Goal: Navigation & Orientation: Find specific page/section

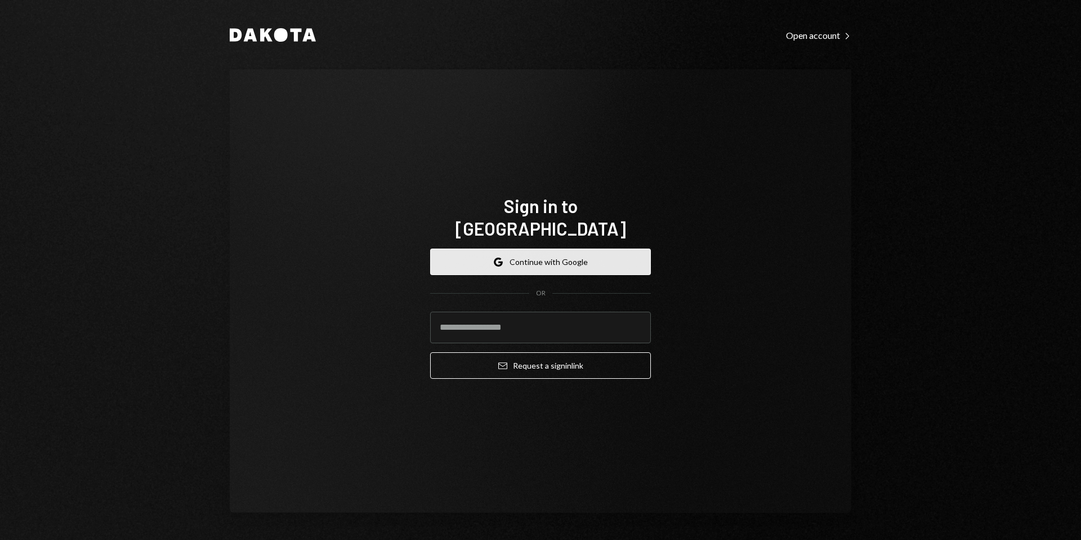
click at [500, 248] on button "Google Continue with Google" at bounding box center [540, 261] width 221 height 26
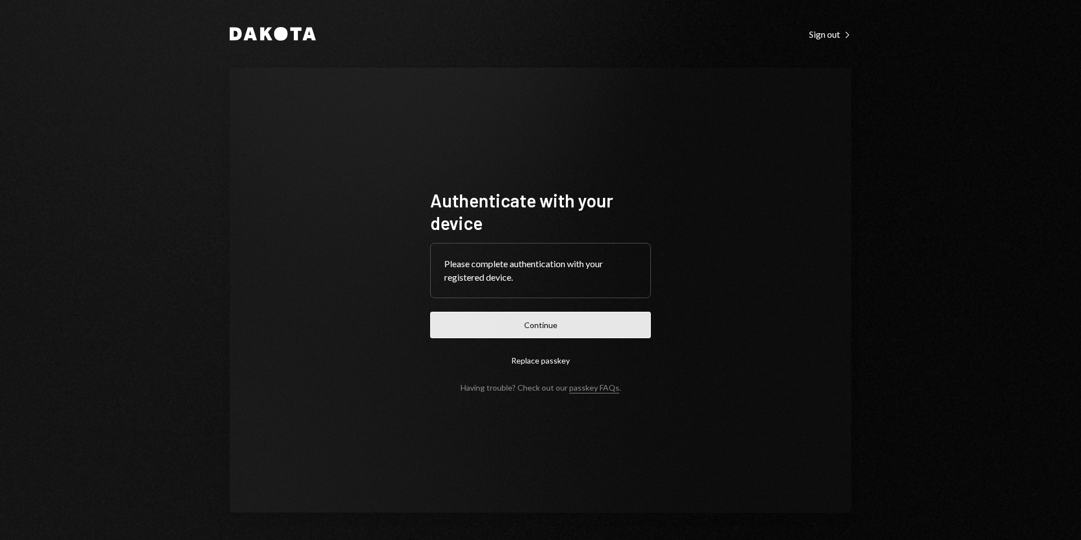
click at [515, 324] on button "Continue" at bounding box center [540, 324] width 221 height 26
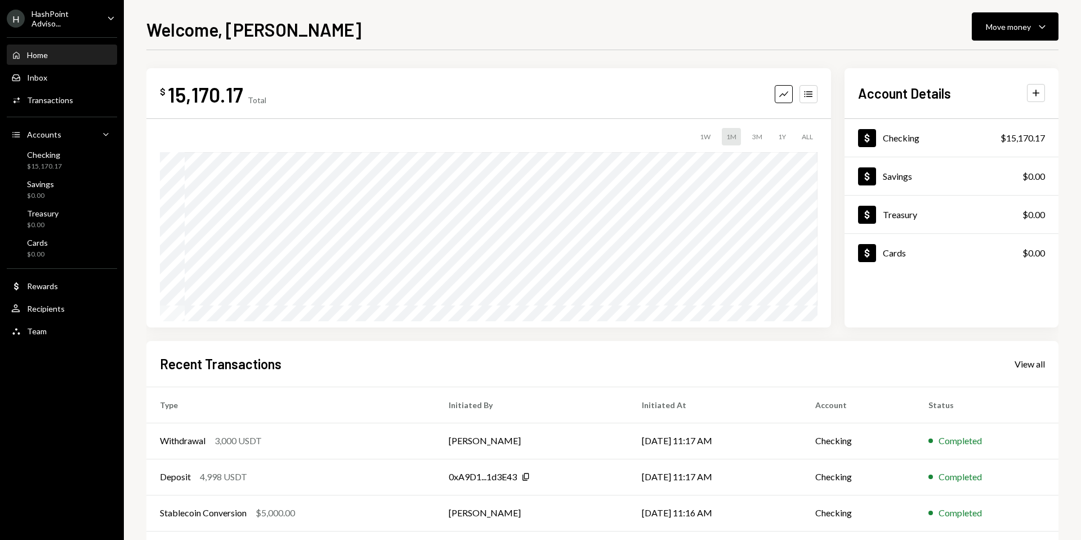
click at [53, 16] on div "HashPoint Adviso..." at bounding box center [65, 18] width 66 height 19
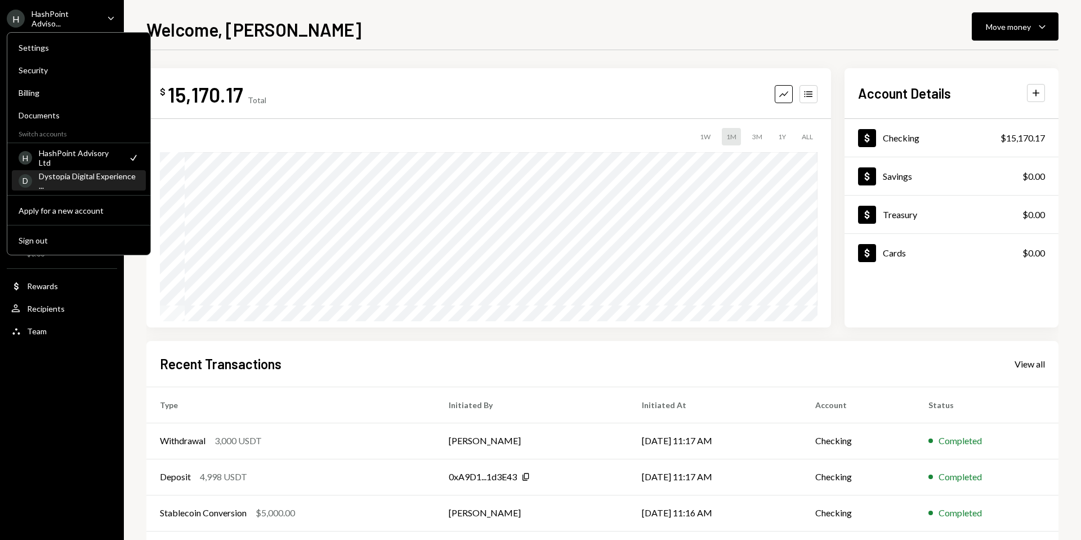
click at [84, 176] on div "Dystopia Digital Experience ..." at bounding box center [89, 180] width 100 height 19
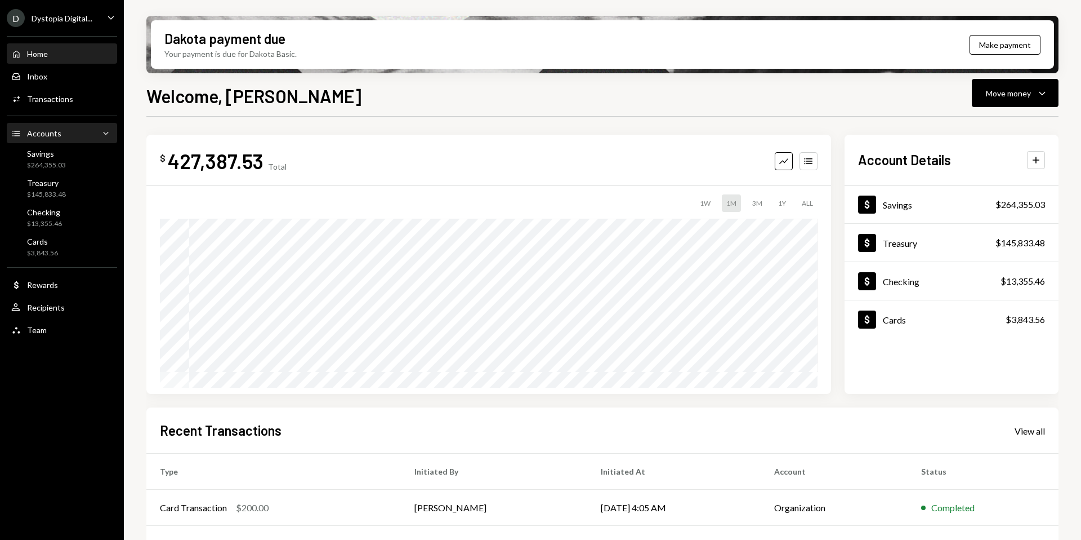
click at [60, 140] on div "Accounts Accounts Caret Down" at bounding box center [61, 133] width 101 height 19
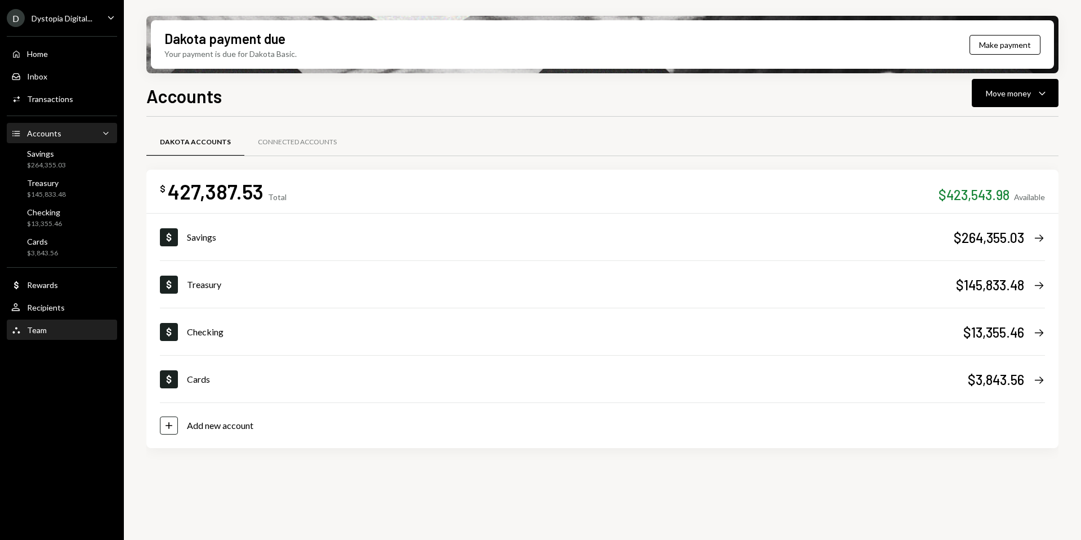
click at [52, 327] on div "Team Team" at bounding box center [61, 330] width 101 height 10
